Goal: Task Accomplishment & Management: Use online tool/utility

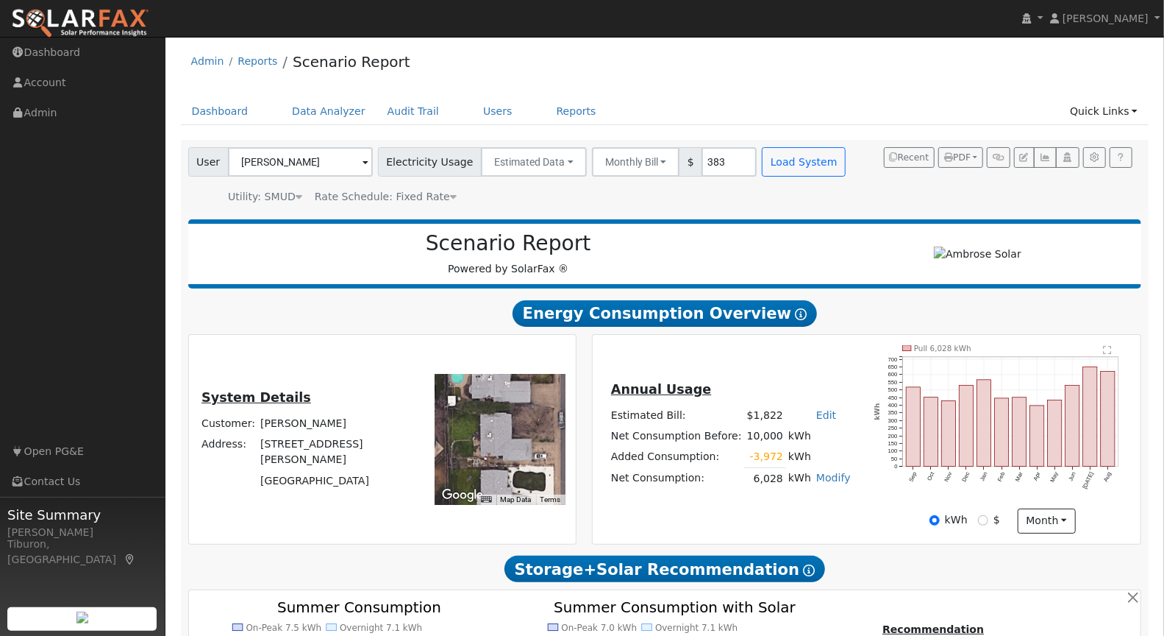
scroll to position [132, 0]
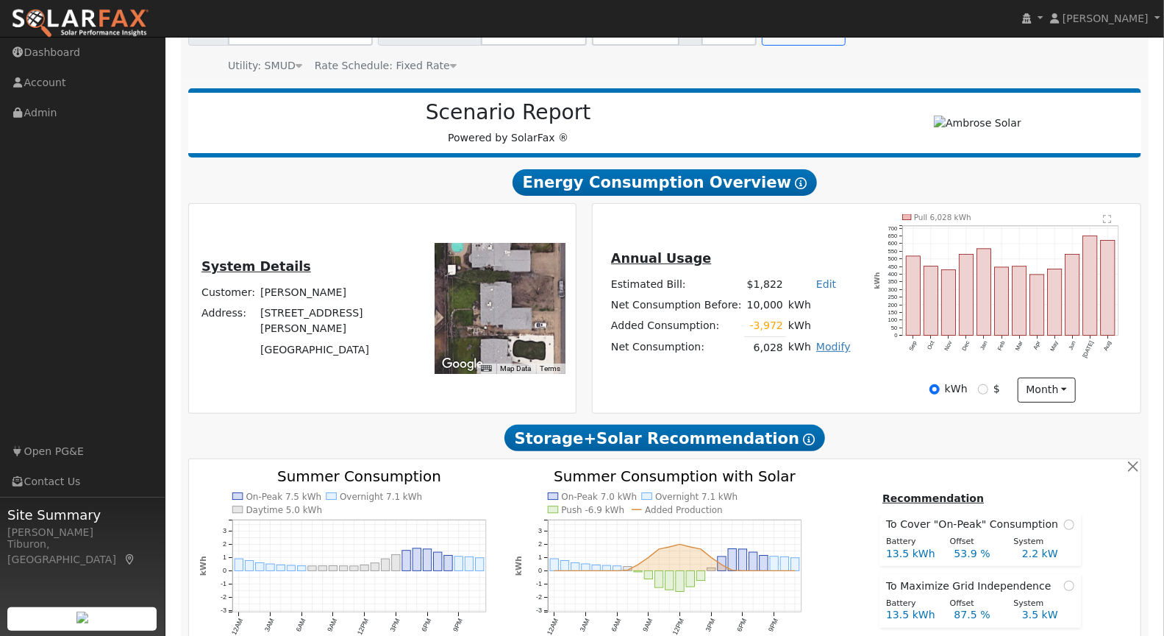
click at [824, 345] on link "Modify" at bounding box center [834, 347] width 35 height 12
click at [782, 371] on link "Edit Consumption" at bounding box center [779, 369] width 123 height 21
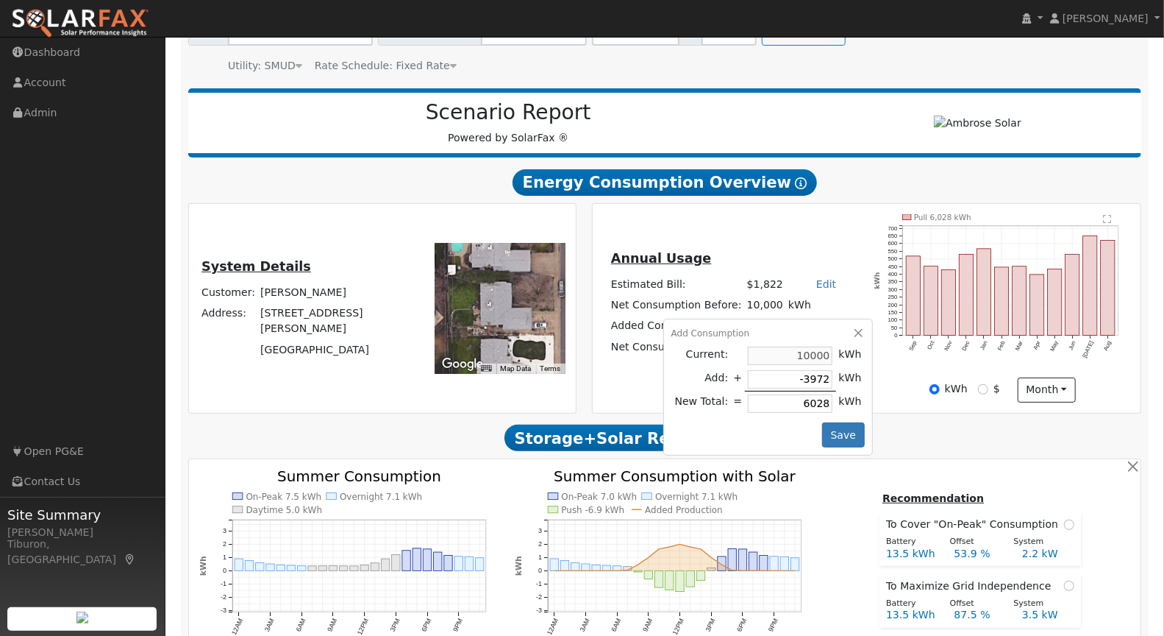
type input "10000"
type input "-1"
type input "9999"
type input "-17"
type input "9983"
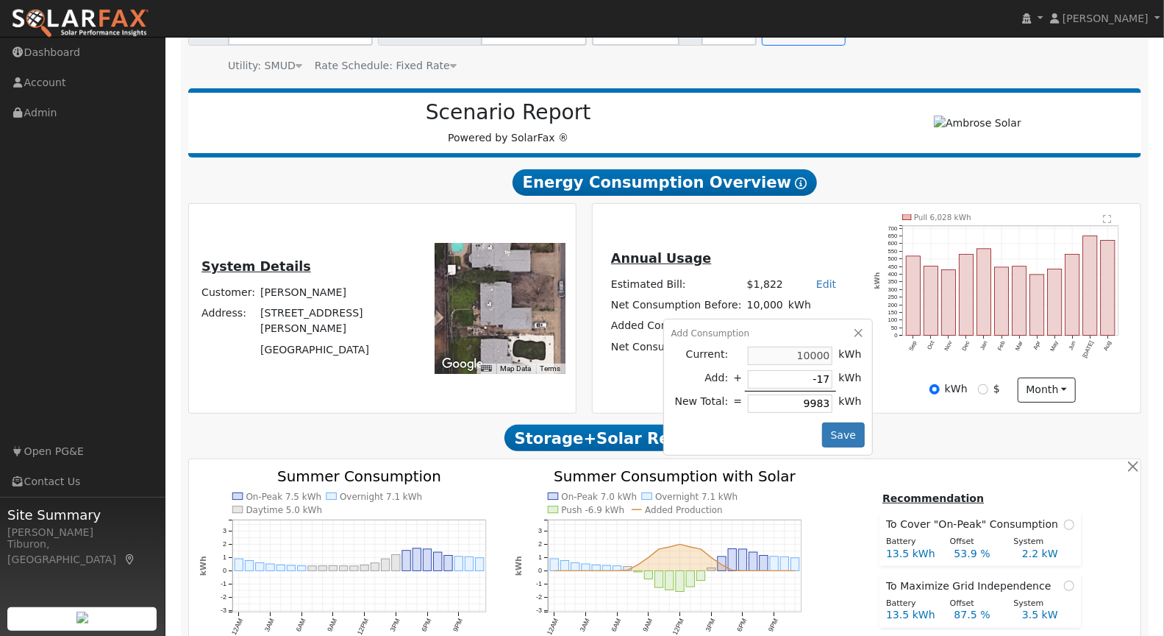
type input "-173"
type input "9827"
type input "-1734"
type input "8266"
type input "-173"
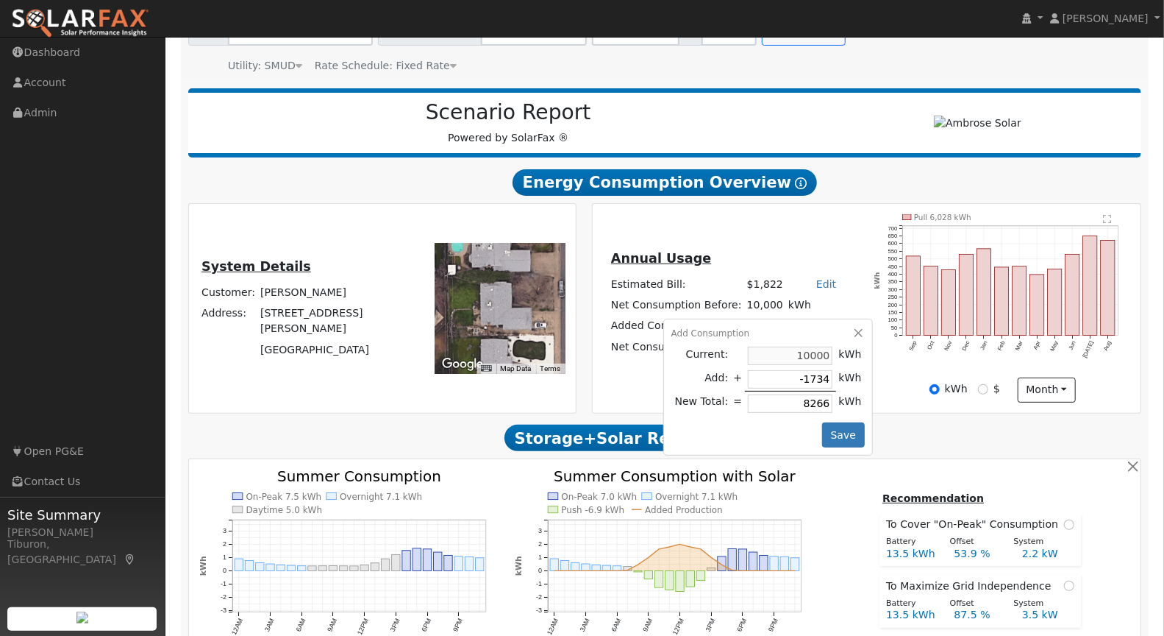
type input "9827"
type input "-1732"
type input "8268"
type input "-1732"
click at [853, 428] on button "Save" at bounding box center [843, 434] width 43 height 25
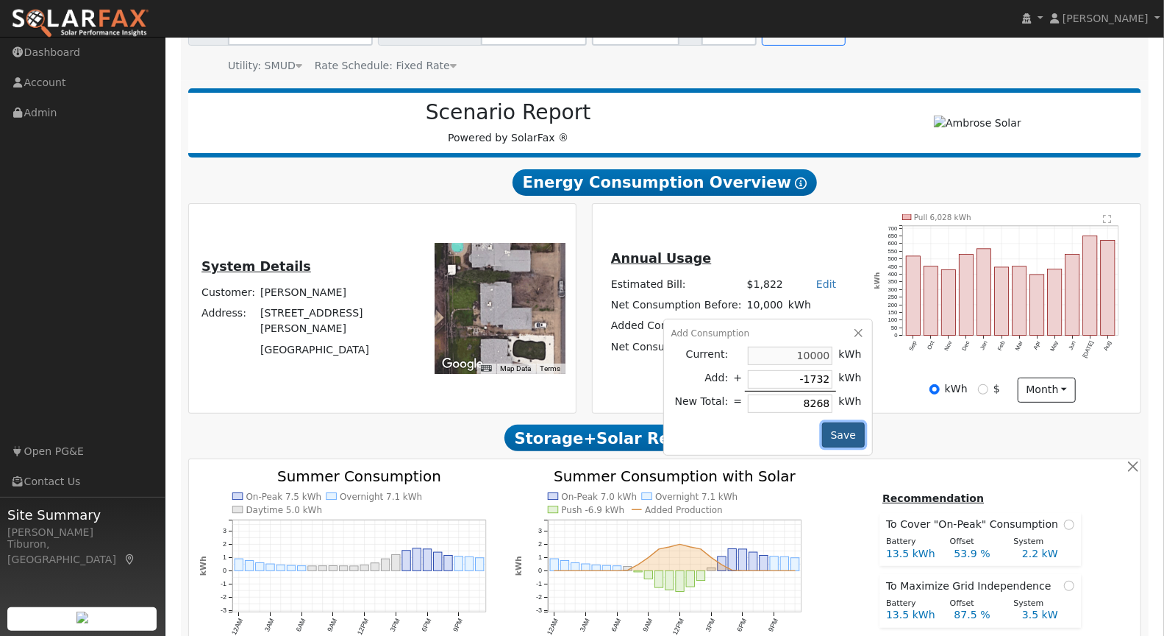
checkbox input "false"
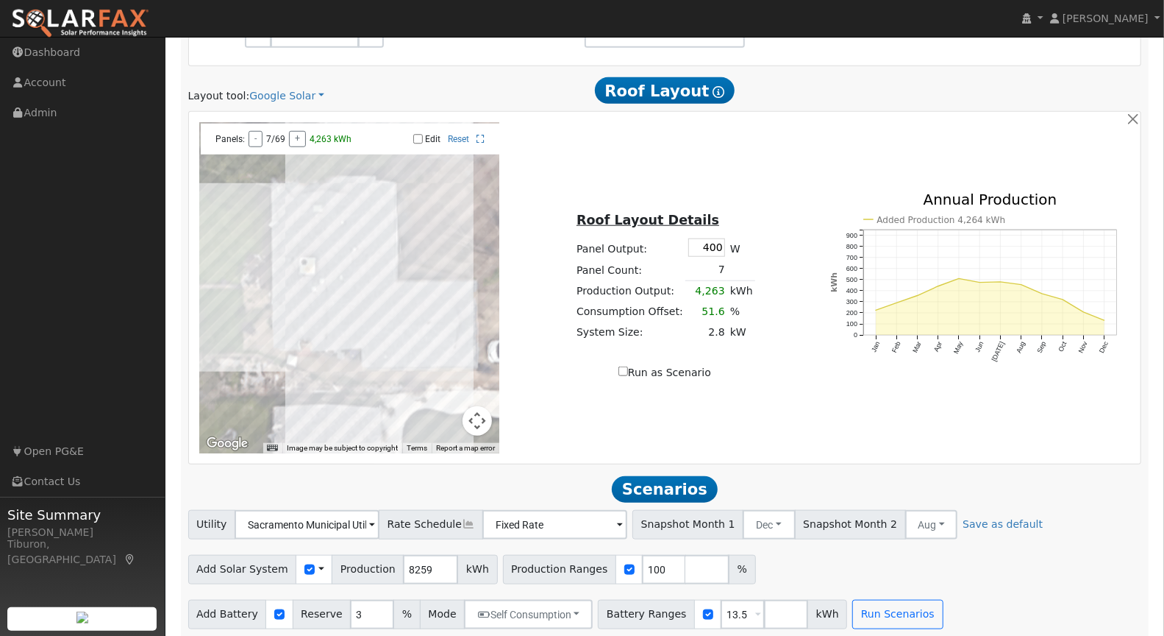
scroll to position [780, 0]
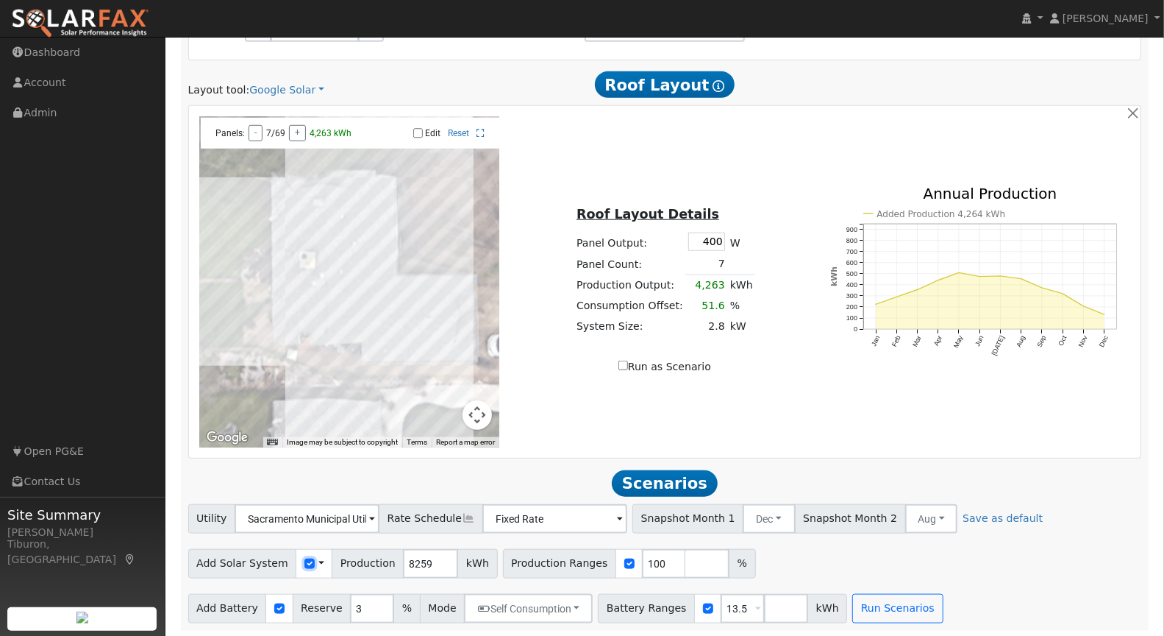
click at [305, 561] on input "checkbox" at bounding box center [310, 563] width 10 height 10
checkbox input "true"
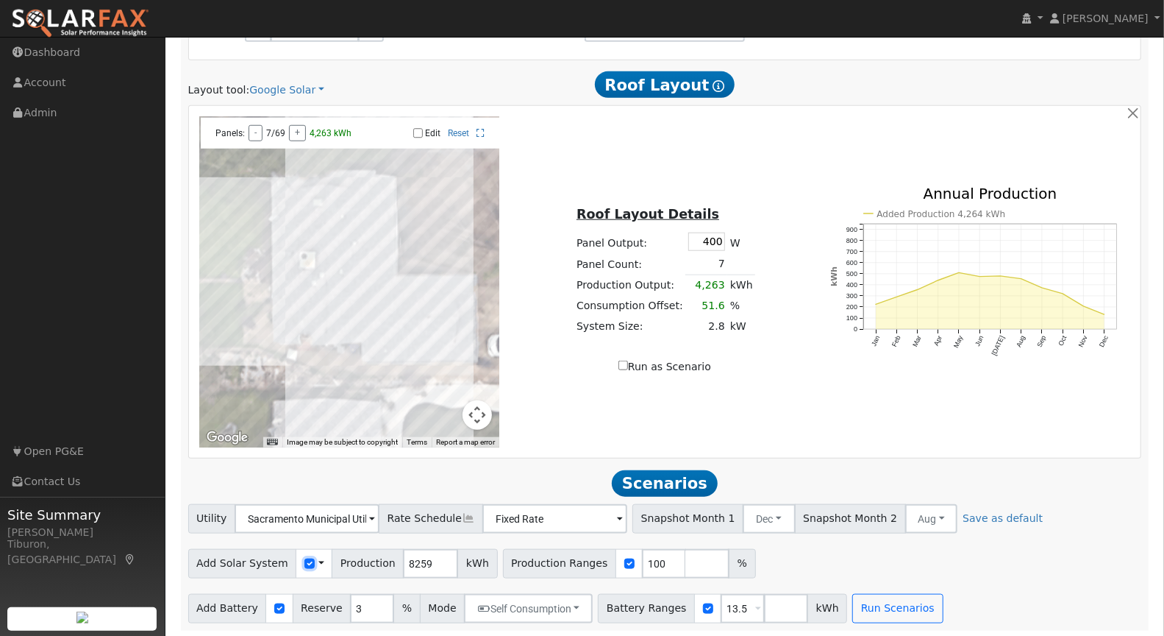
scroll to position [0, 0]
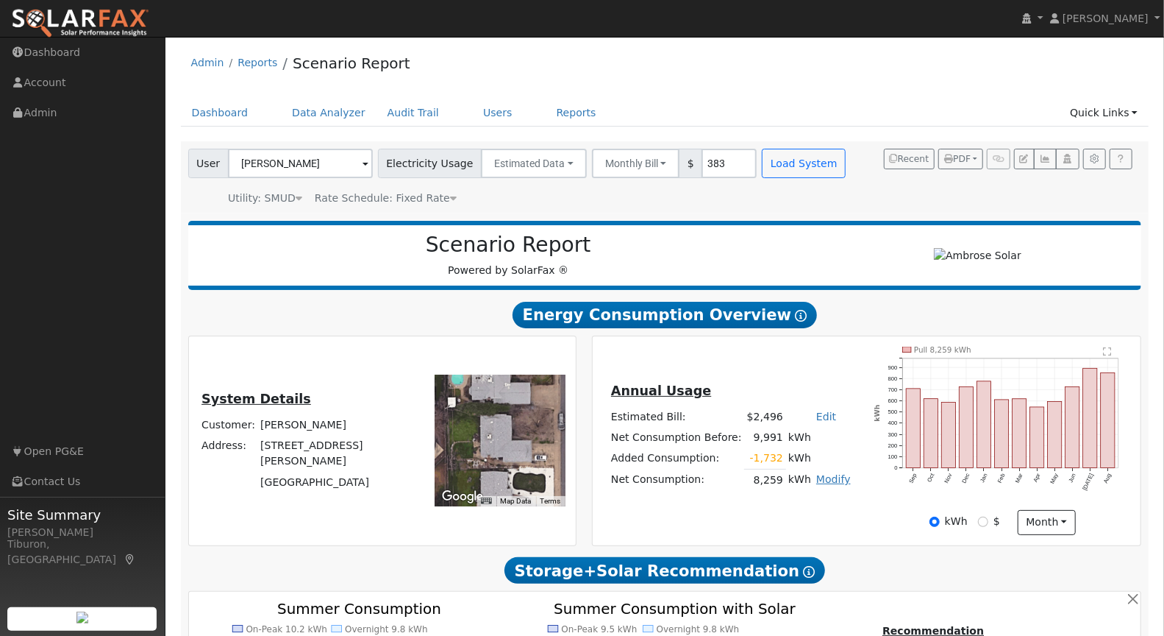
click at [833, 479] on link "Modify" at bounding box center [834, 479] width 35 height 12
click at [778, 502] on link "Edit Consumption" at bounding box center [780, 501] width 123 height 21
type input "8259"
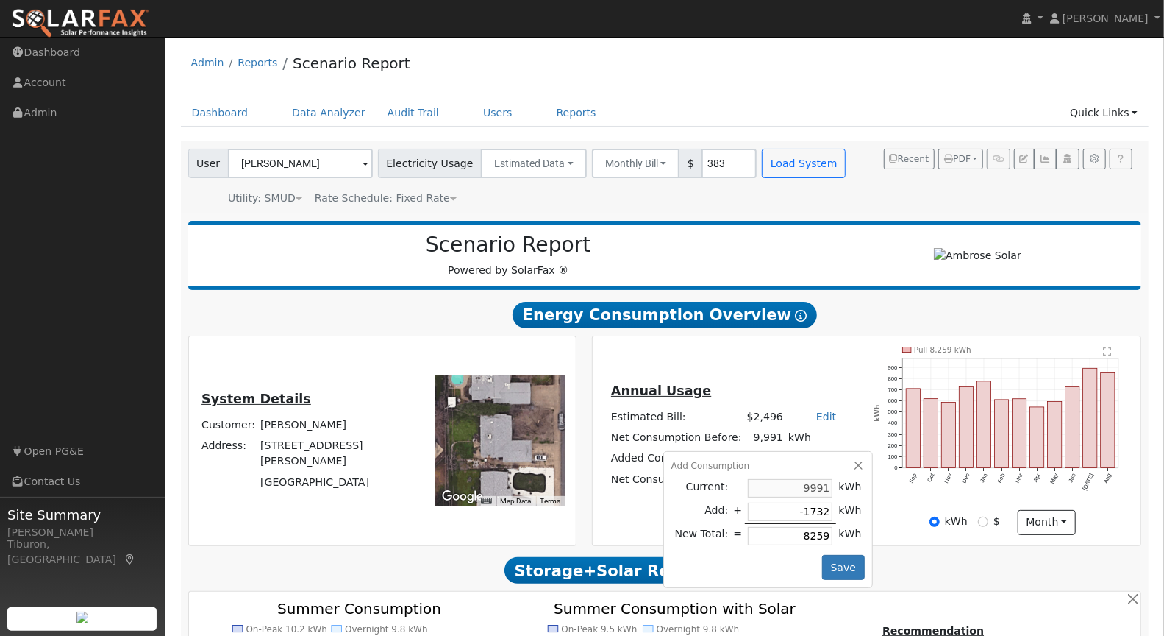
click at [831, 487] on tr "Current: 9991 kWh" at bounding box center [768, 488] width 193 height 24
click at [853, 505] on td "kWh" at bounding box center [850, 511] width 29 height 24
click at [819, 511] on input "-1732" at bounding box center [790, 511] width 85 height 18
drag, startPoint x: 817, startPoint y: 505, endPoint x: 834, endPoint y: 536, distance: 34.9
click at [817, 505] on input "-1732" at bounding box center [790, 511] width 85 height 18
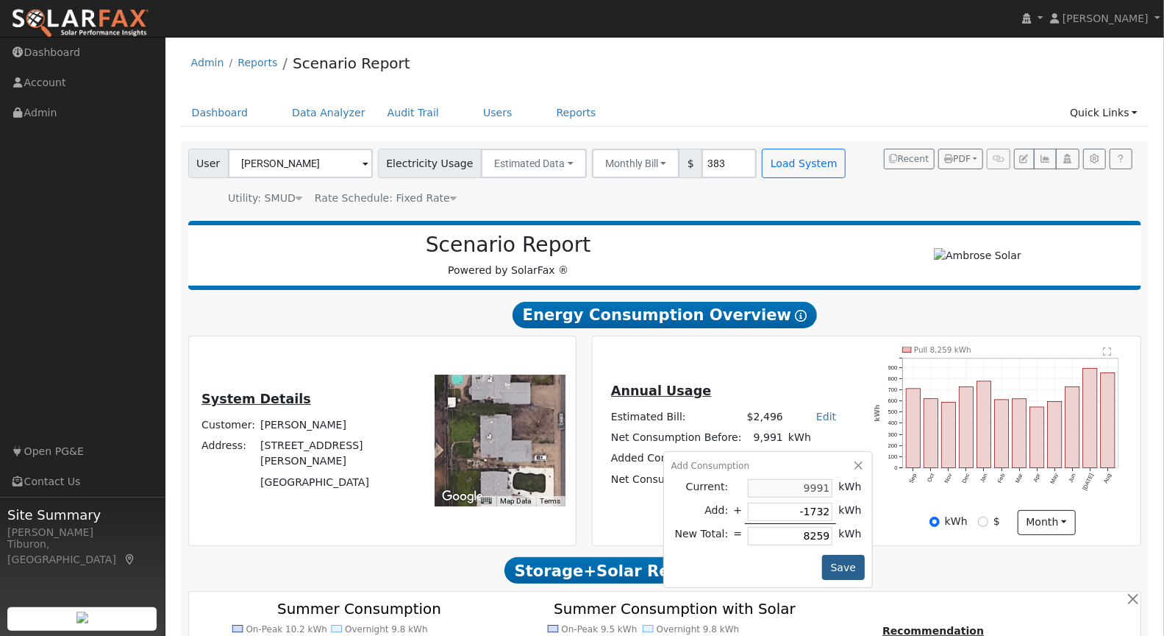
type input "-173"
type input "9818"
type input "-1739"
type input "8252"
type input "-173"
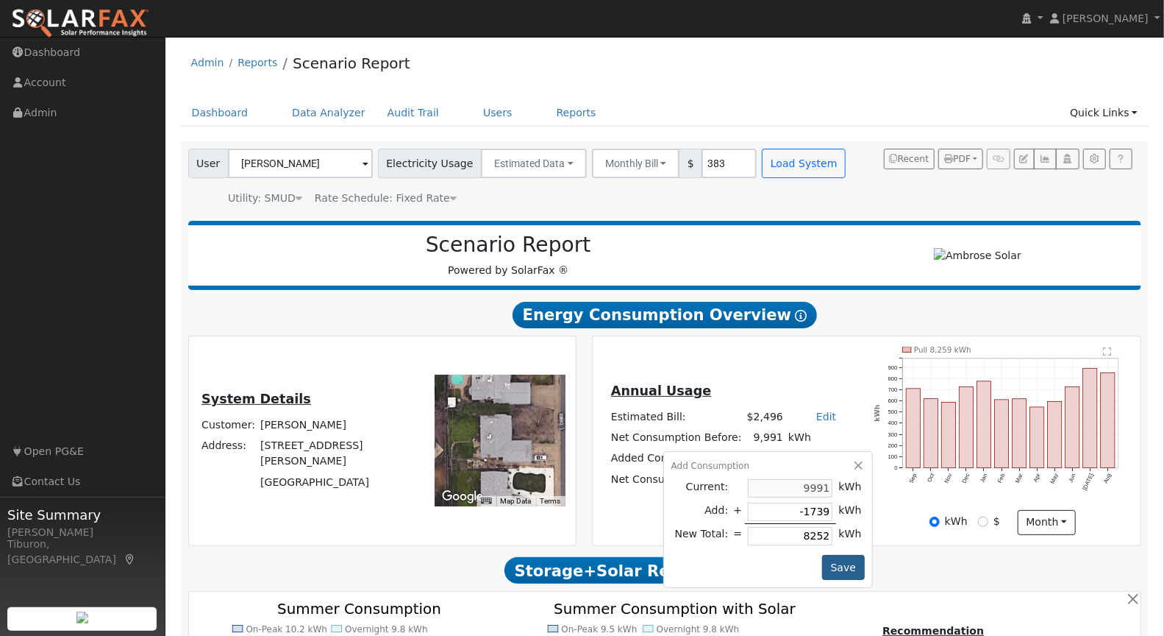
type input "9818"
type input "-17"
type input "9974"
type input "-172"
type input "9819"
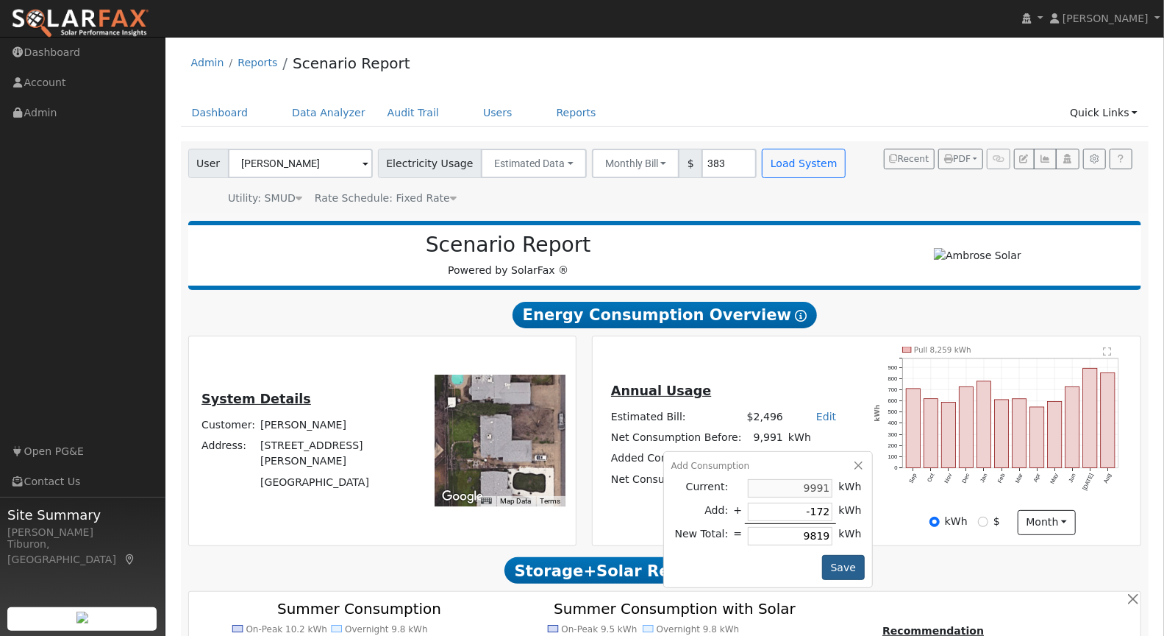
type input "-1729"
type input "8262"
type input "-172"
type input "9819"
type input "-1724"
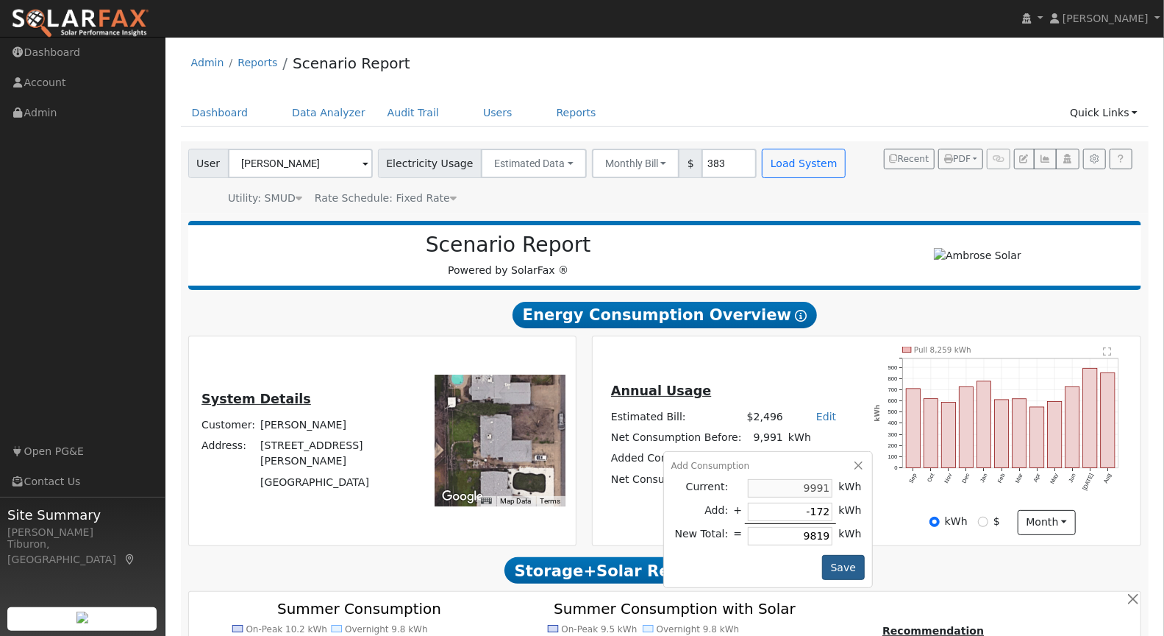
type input "8267"
type input "-172"
type input "9819"
type input "-1725"
type input "8266"
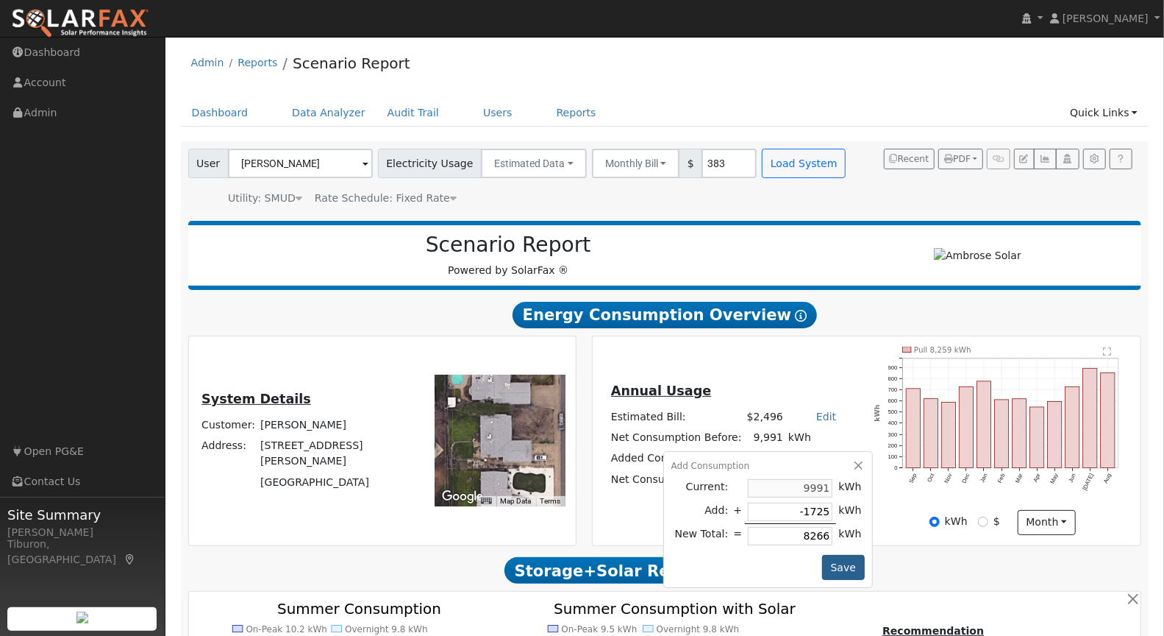
type input "-172"
type input "9819"
type input "-1723"
type input "8268"
type input "-1723"
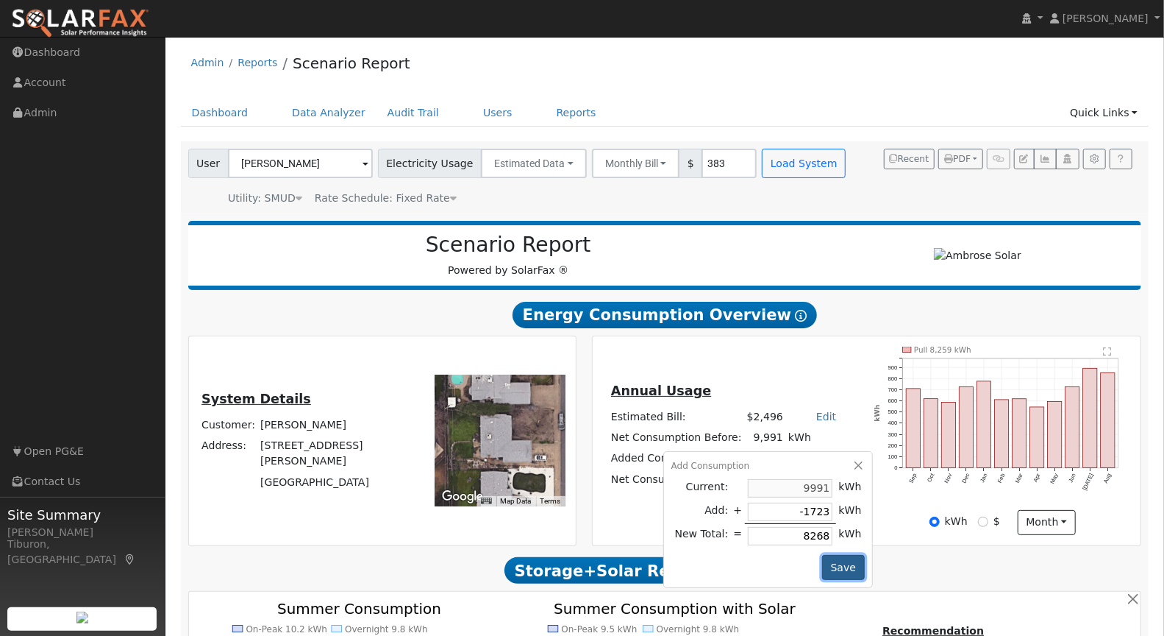
click at [829, 560] on button "Save" at bounding box center [843, 567] width 43 height 25
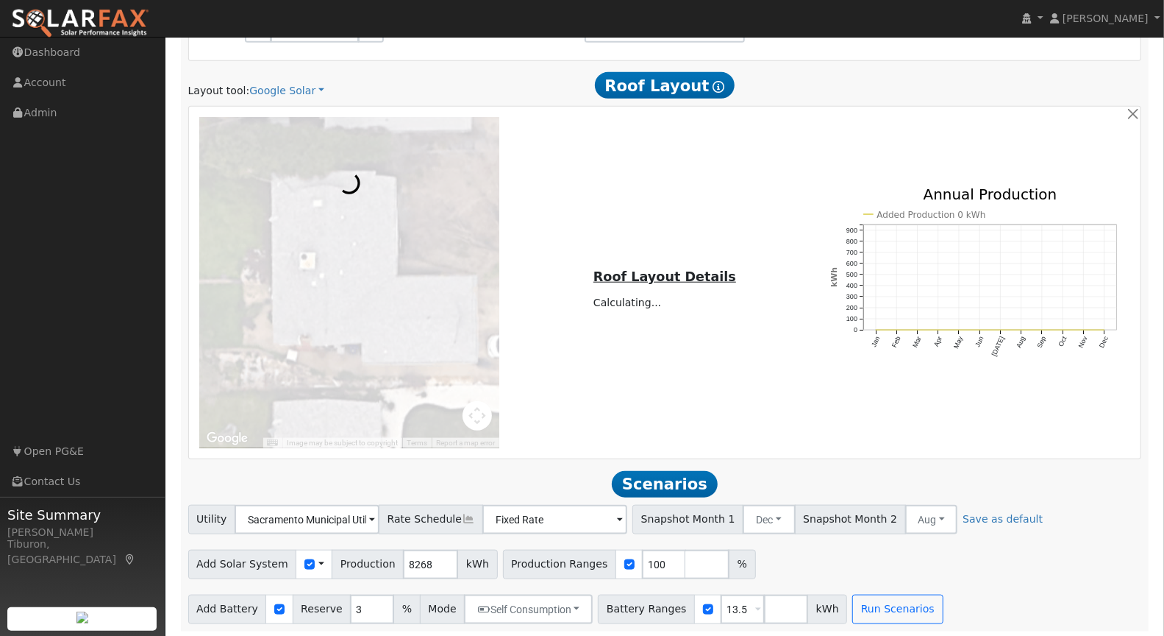
scroll to position [780, 0]
drag, startPoint x: 645, startPoint y: 559, endPoint x: 610, endPoint y: 561, distance: 35.3
click at [610, 561] on div "Production Ranges 100 %" at bounding box center [629, 563] width 253 height 29
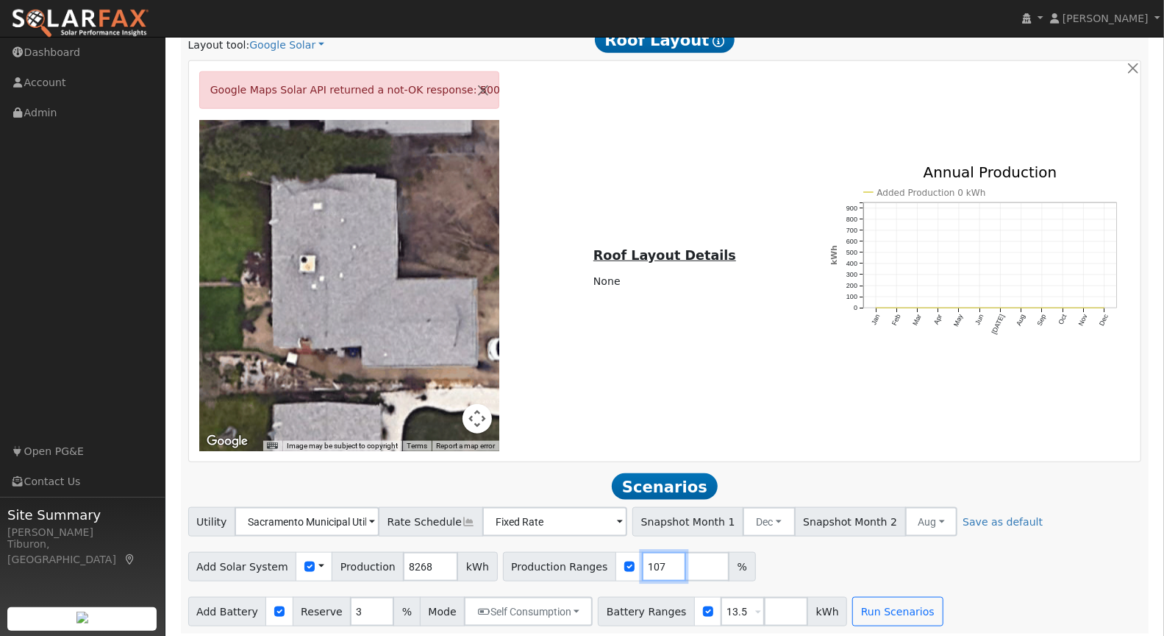
scroll to position [828, 0]
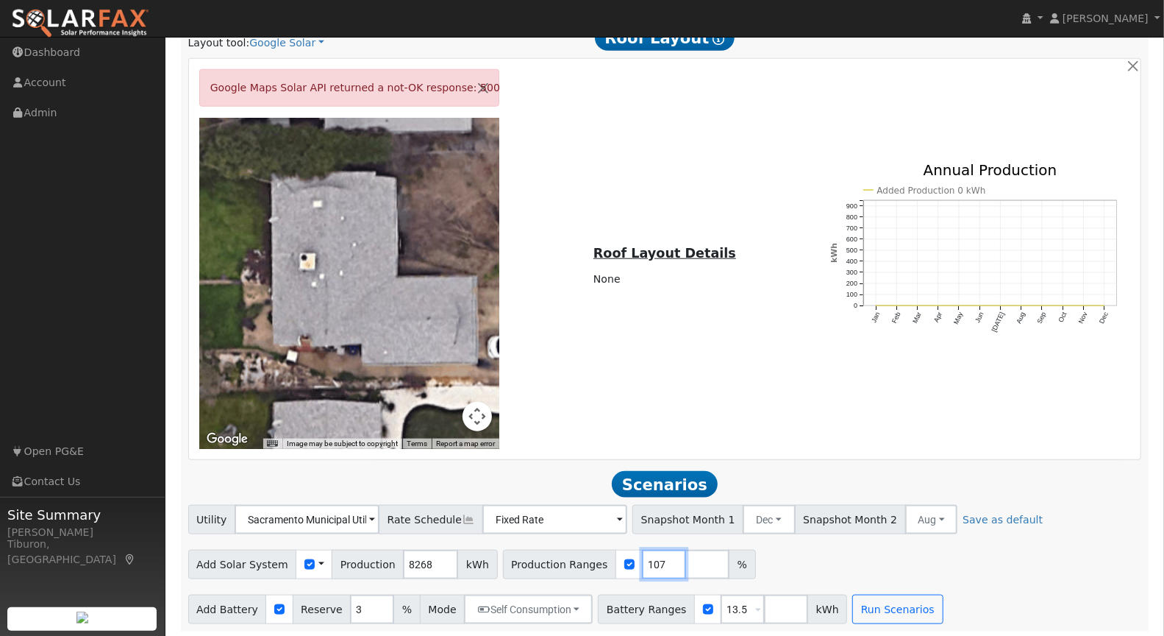
type input "107"
click at [999, 552] on div "Add Solar System Use CSV Data Production 8268 kWh Production Ranges 107 %" at bounding box center [664, 561] width 959 height 35
click at [743, 513] on button "Dec" at bounding box center [769, 519] width 53 height 29
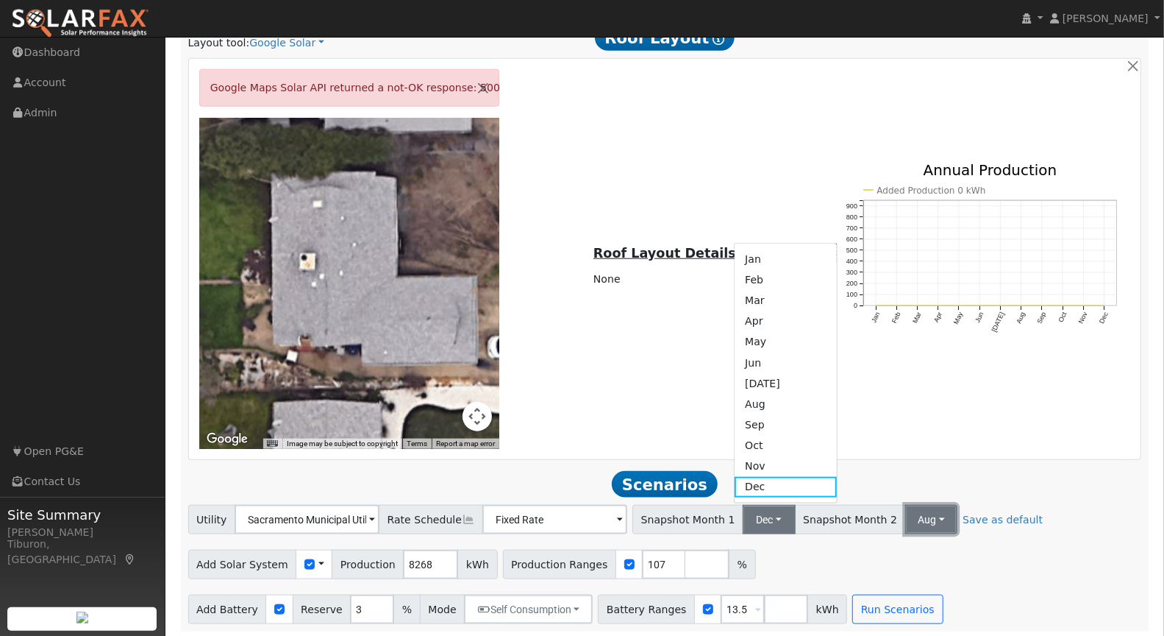
click at [906, 511] on button "Aug" at bounding box center [932, 519] width 53 height 29
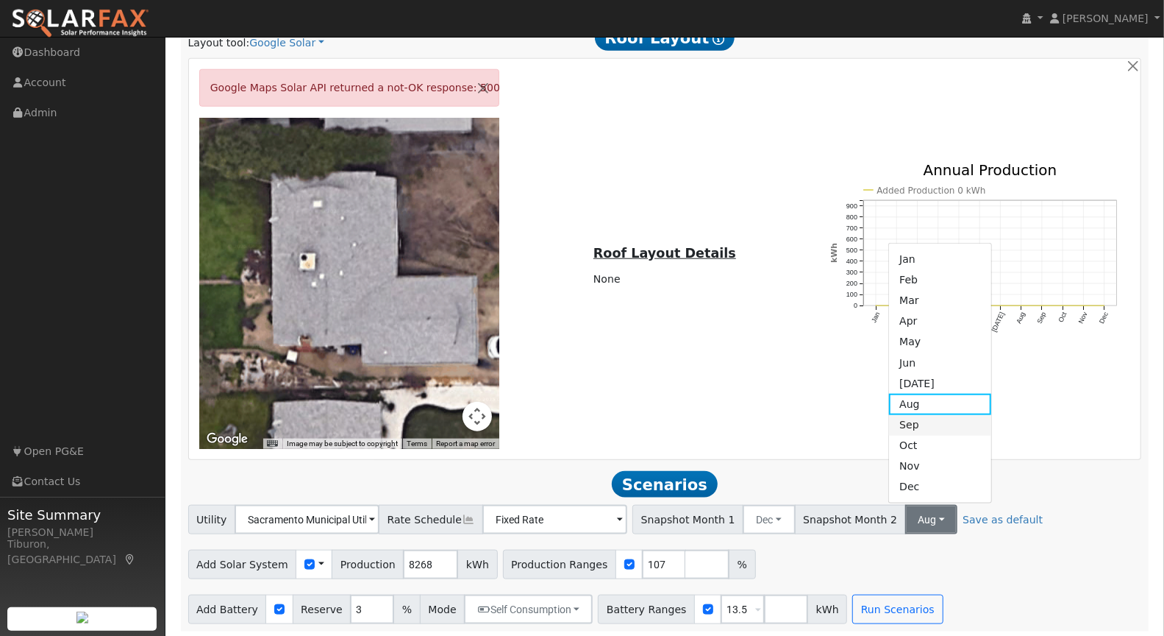
click at [892, 424] on link "Sep" at bounding box center [940, 425] width 102 height 21
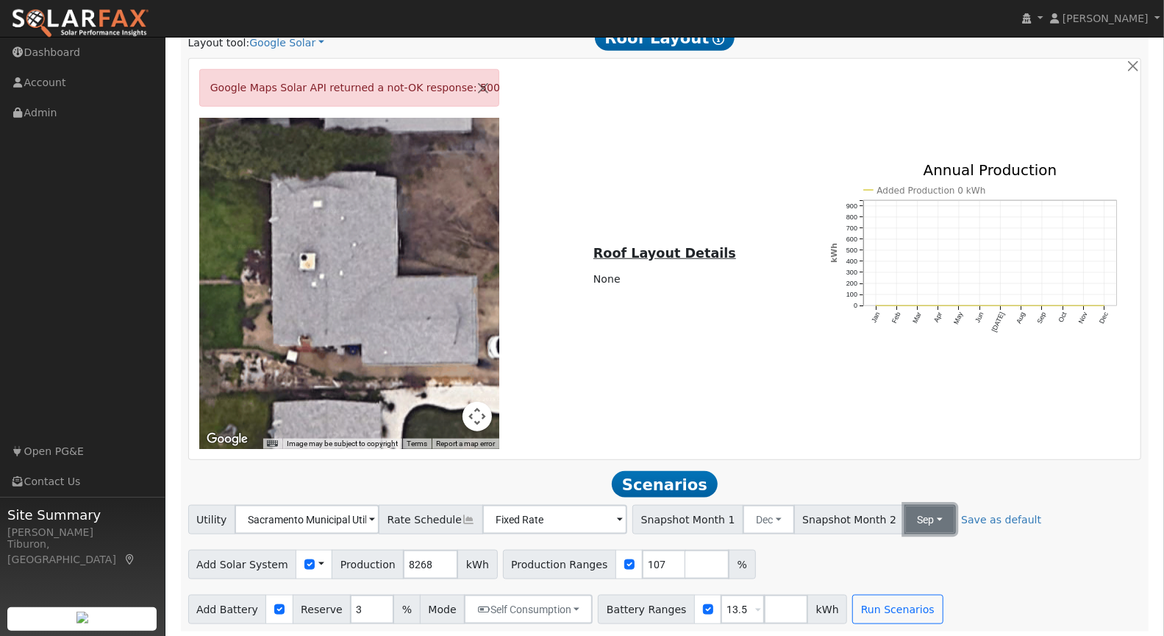
click at [905, 513] on button "Sep" at bounding box center [931, 519] width 52 height 29
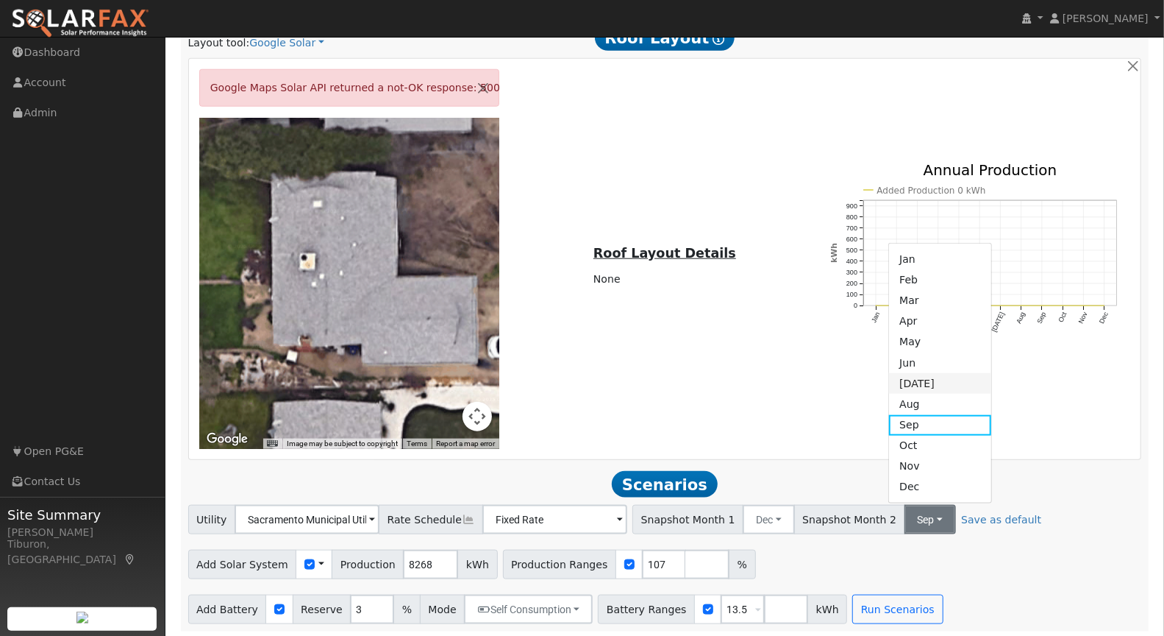
click at [895, 379] on link "[DATE]" at bounding box center [940, 383] width 102 height 21
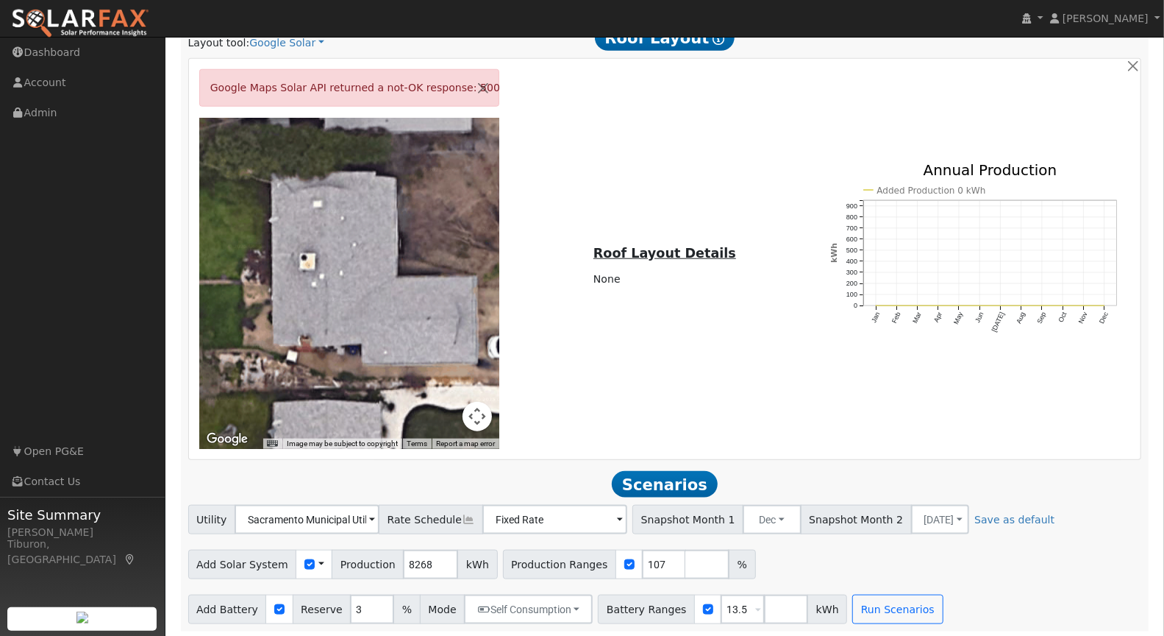
click at [1014, 555] on div "Add Solar System Use CSV Data Production 8268 kWh Production Ranges 107 %" at bounding box center [664, 561] width 959 height 35
click at [878, 600] on button "Run Scenarios" at bounding box center [898, 608] width 90 height 29
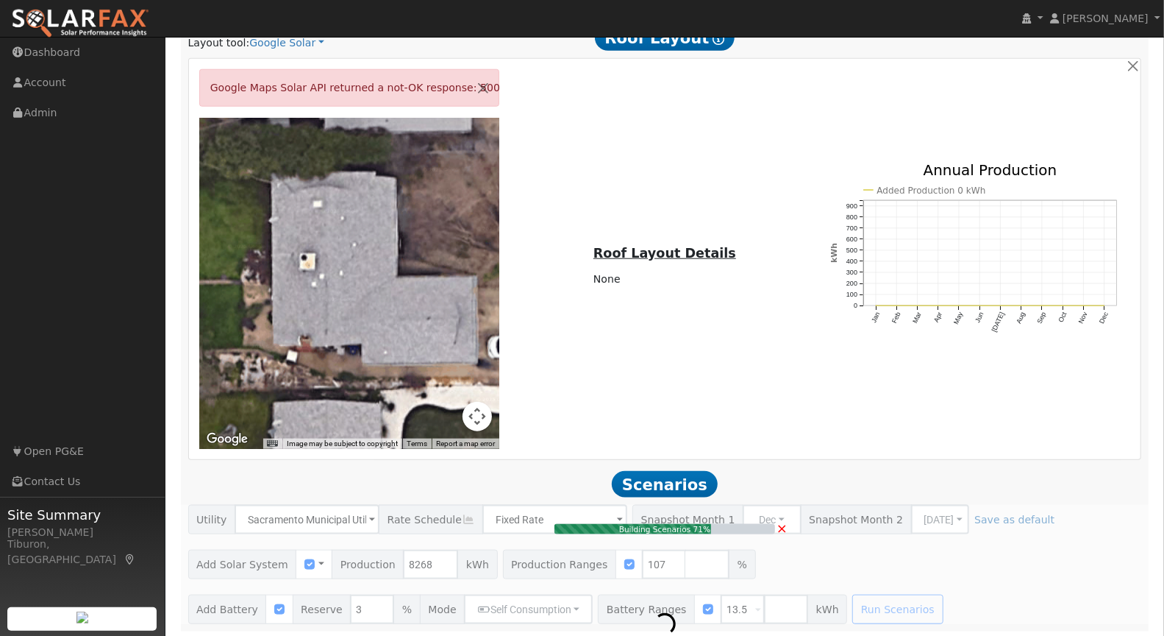
type input "$20,643"
type input "$11,053"
type input "5.9"
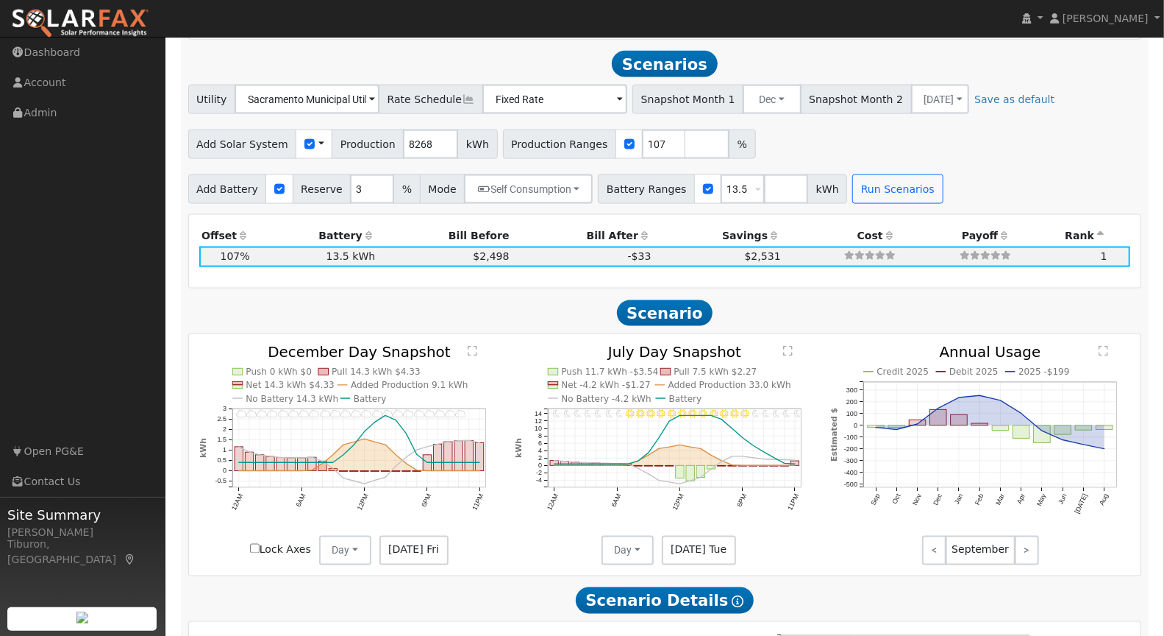
scroll to position [1251, 0]
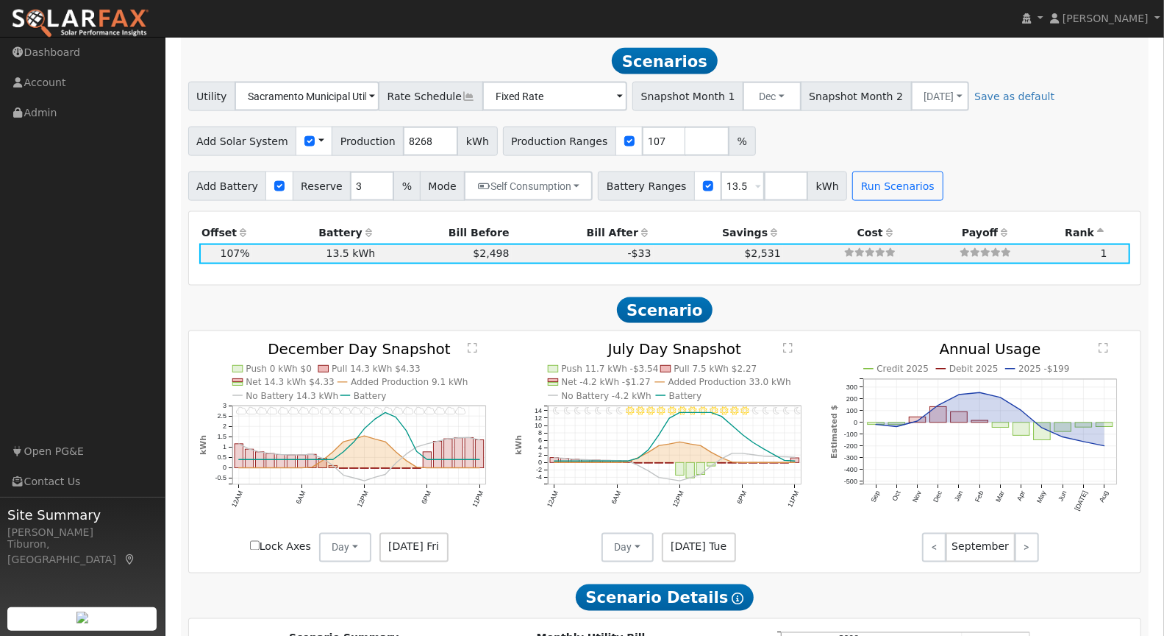
click at [255, 541] on input "Lock Axes" at bounding box center [255, 546] width 10 height 10
checkbox input "true"
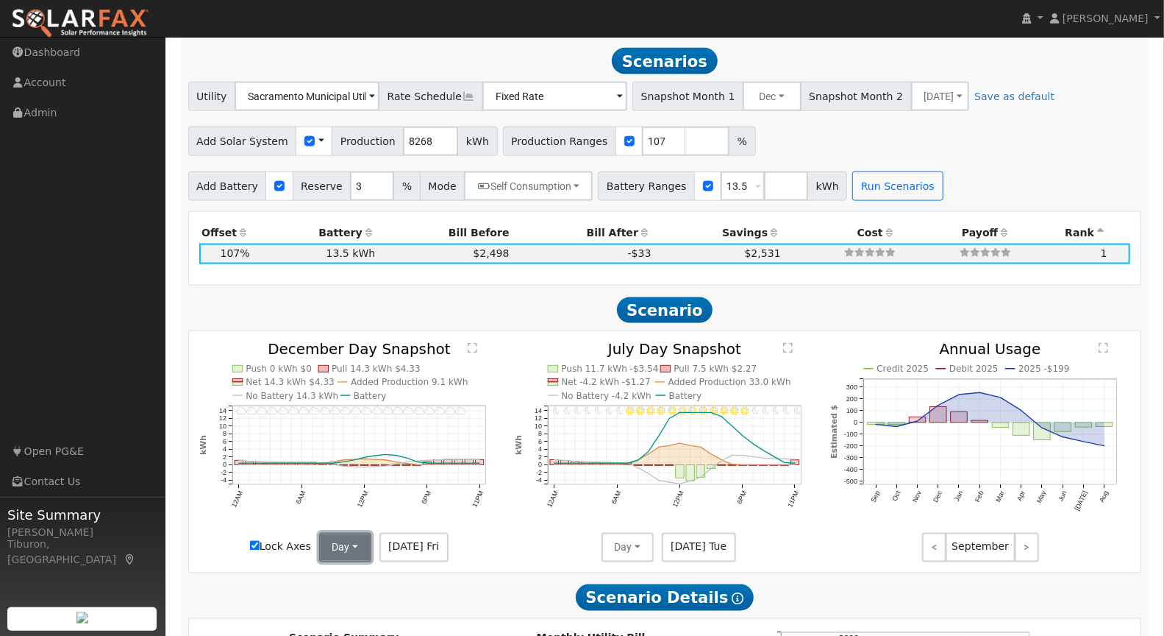
click at [339, 548] on button "Day" at bounding box center [345, 547] width 53 height 29
click at [367, 602] on link "Month Average" at bounding box center [371, 600] width 102 height 21
click at [643, 544] on button "Day" at bounding box center [628, 547] width 53 height 29
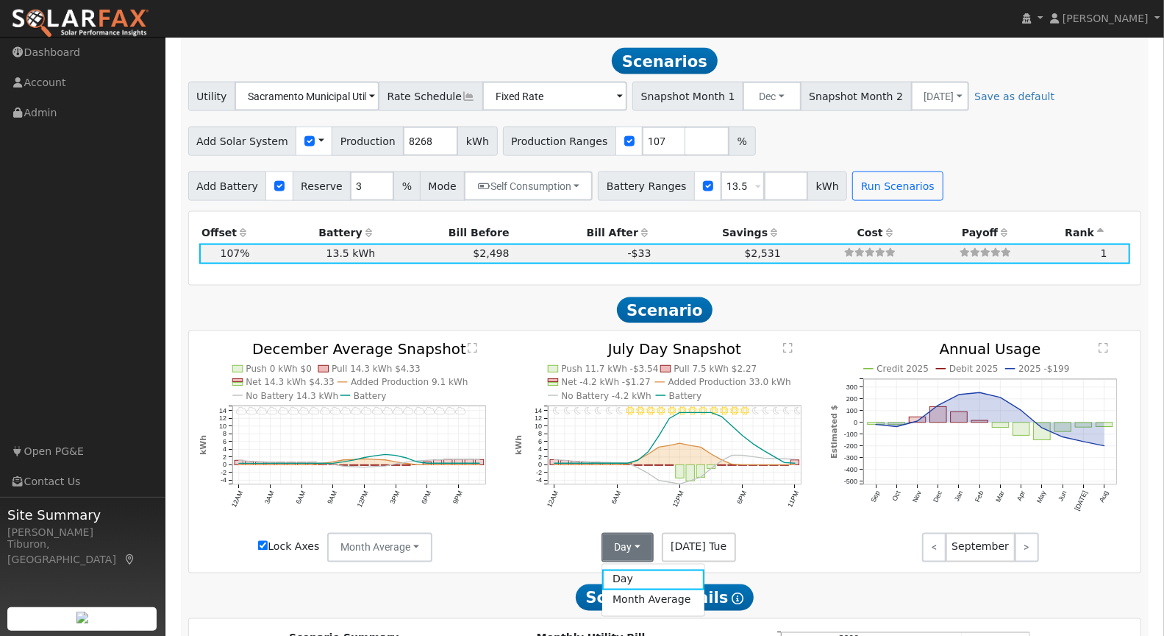
click at [655, 592] on link "Month Average" at bounding box center [653, 600] width 102 height 21
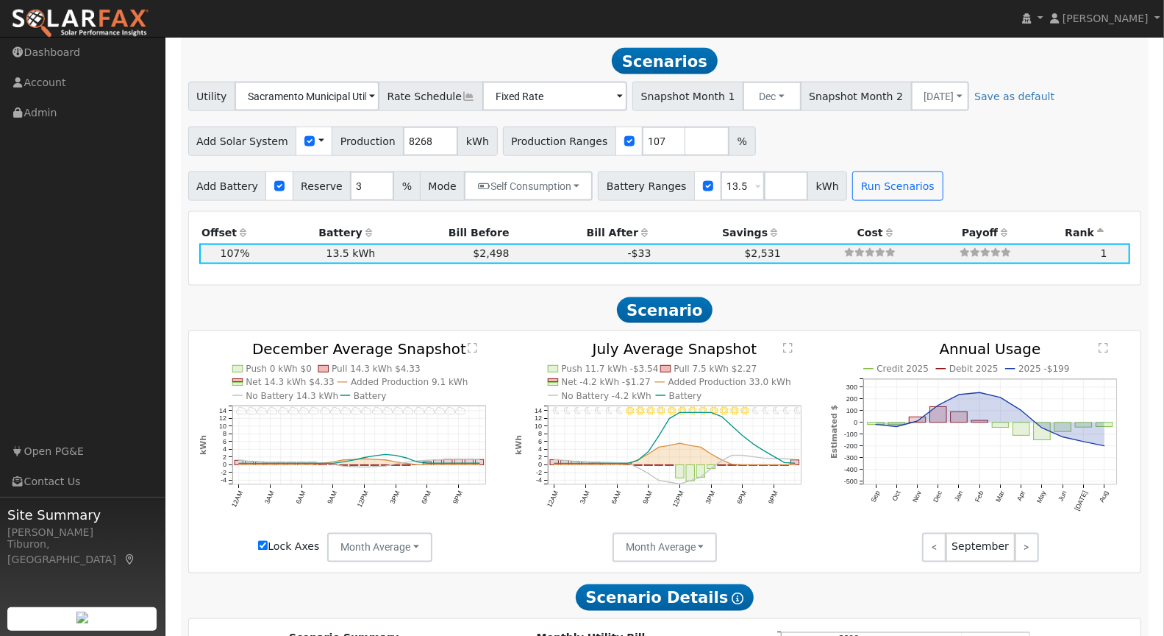
click at [474, 344] on text "" at bounding box center [473, 347] width 10 height 11
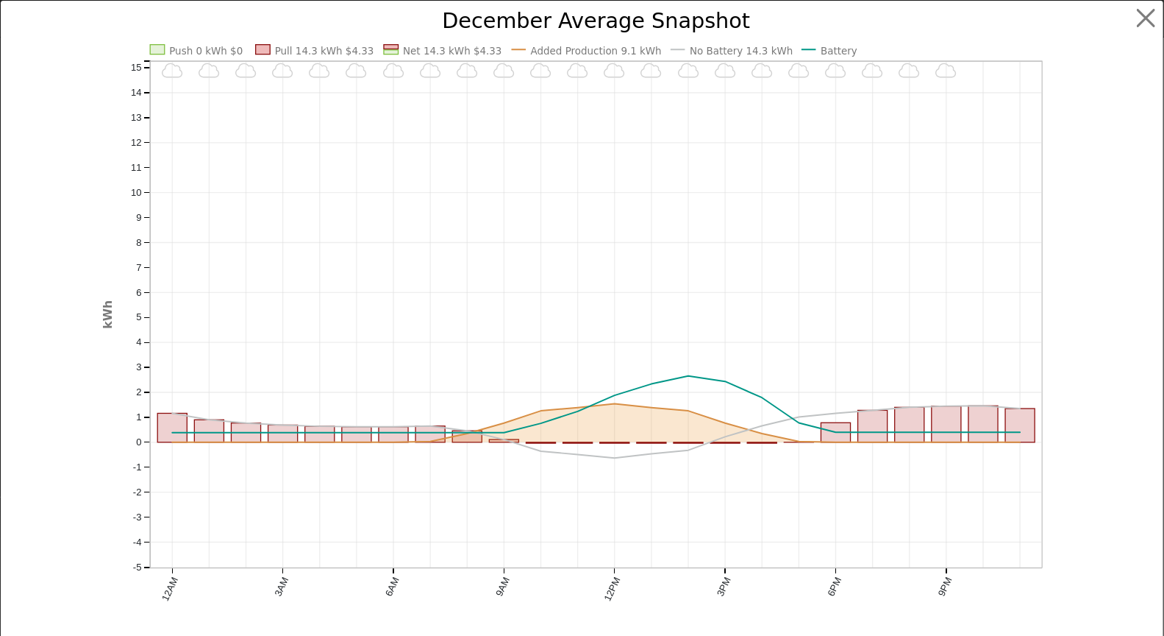
scroll to position [1255, 0]
click at [1155, 13] on button "button" at bounding box center [1159, 18] width 28 height 28
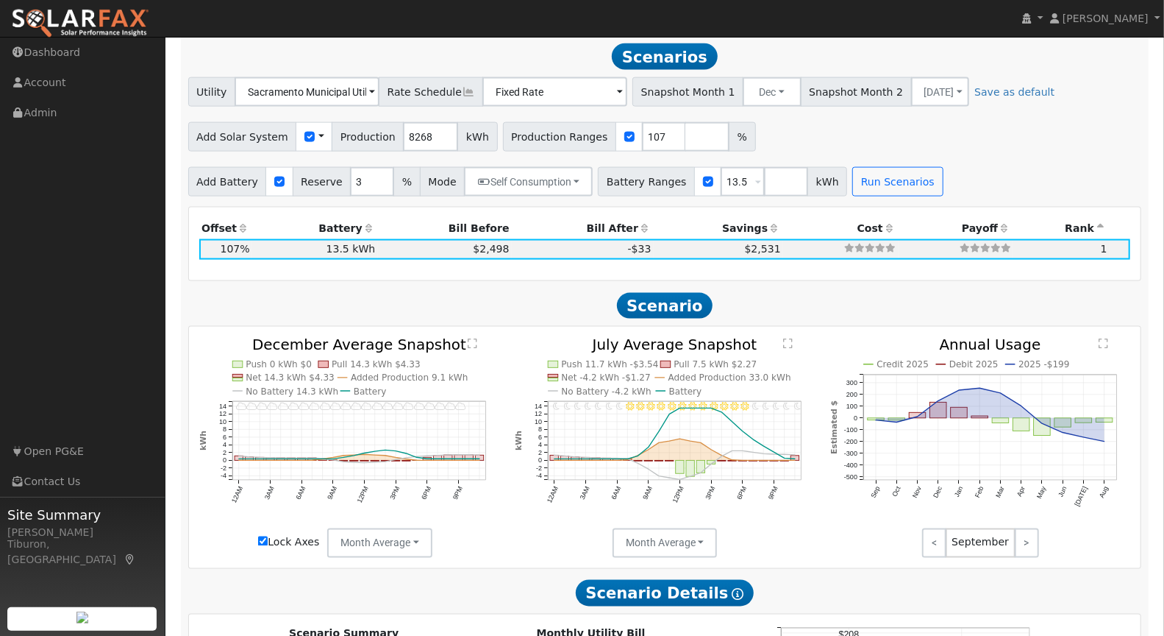
click at [784, 344] on text "" at bounding box center [788, 343] width 10 height 11
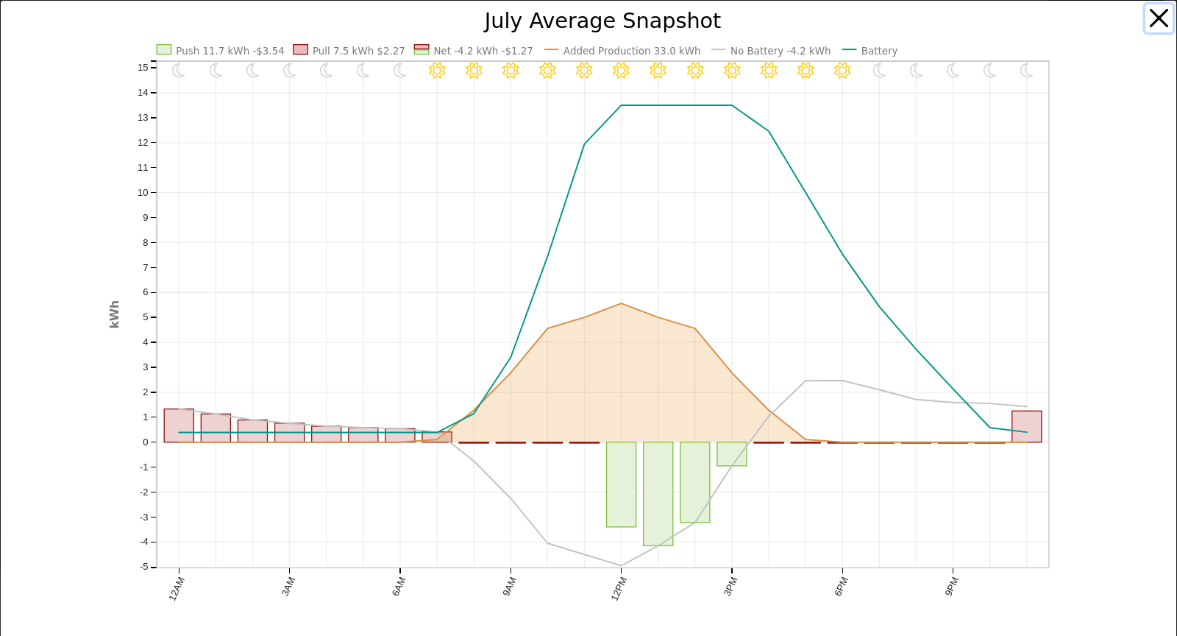
click at [1149, 15] on button "button" at bounding box center [1159, 18] width 28 height 28
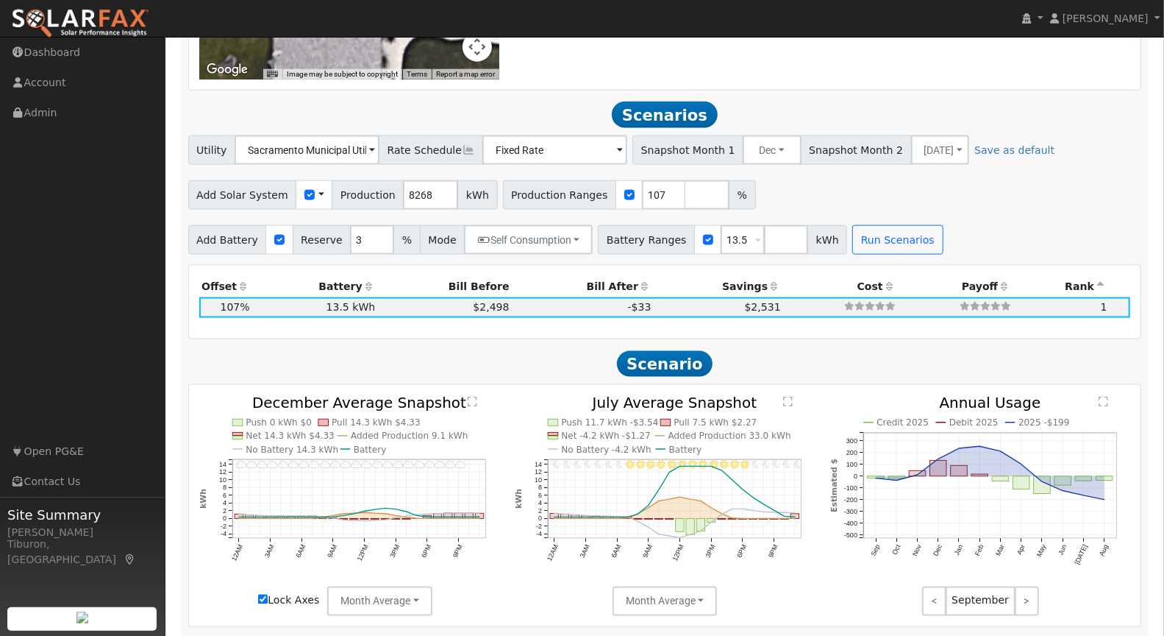
scroll to position [1342, 0]
